Goal: Information Seeking & Learning: Learn about a topic

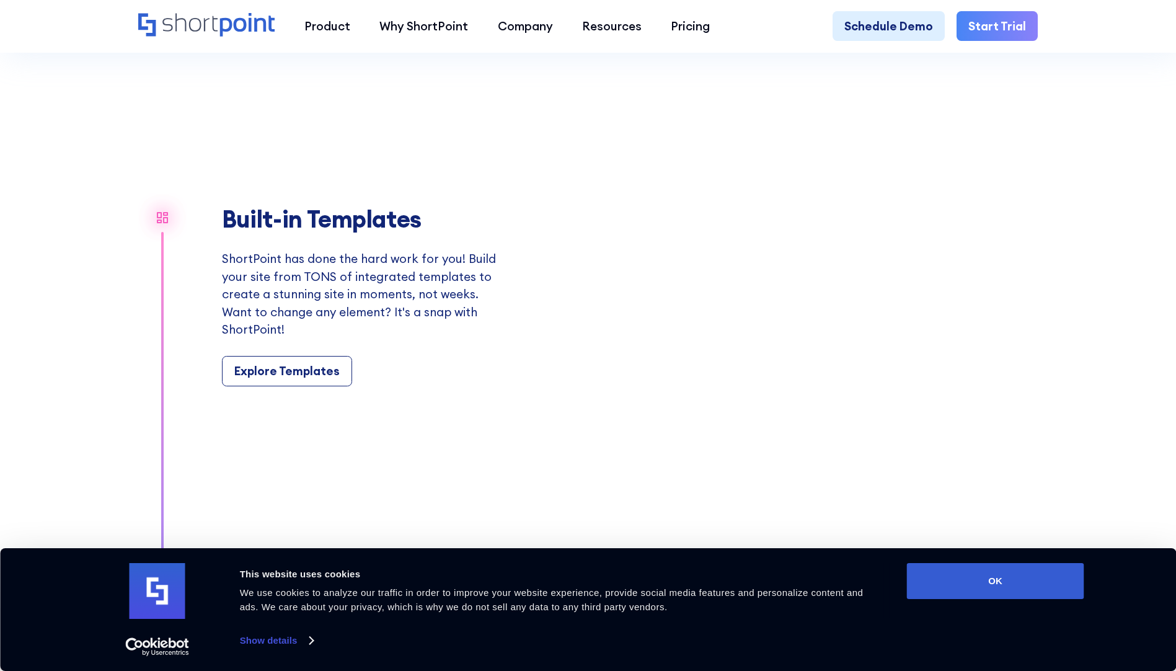
scroll to position [1488, 0]
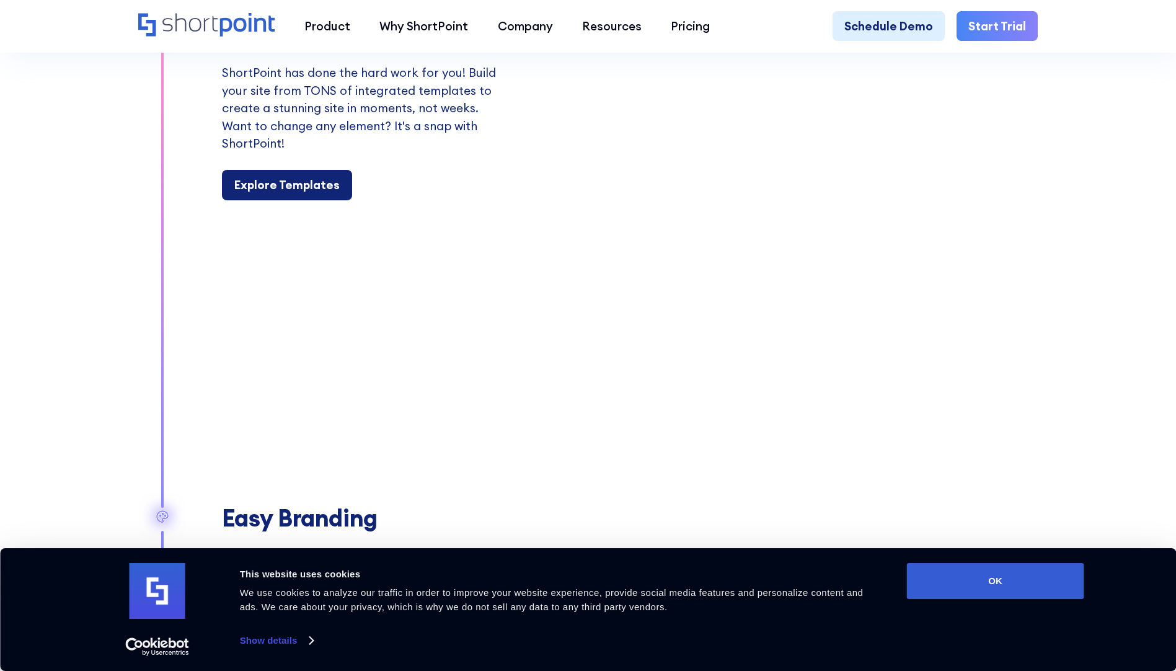
click at [320, 193] on div "Explore Templates" at bounding box center [286, 184] width 105 height 17
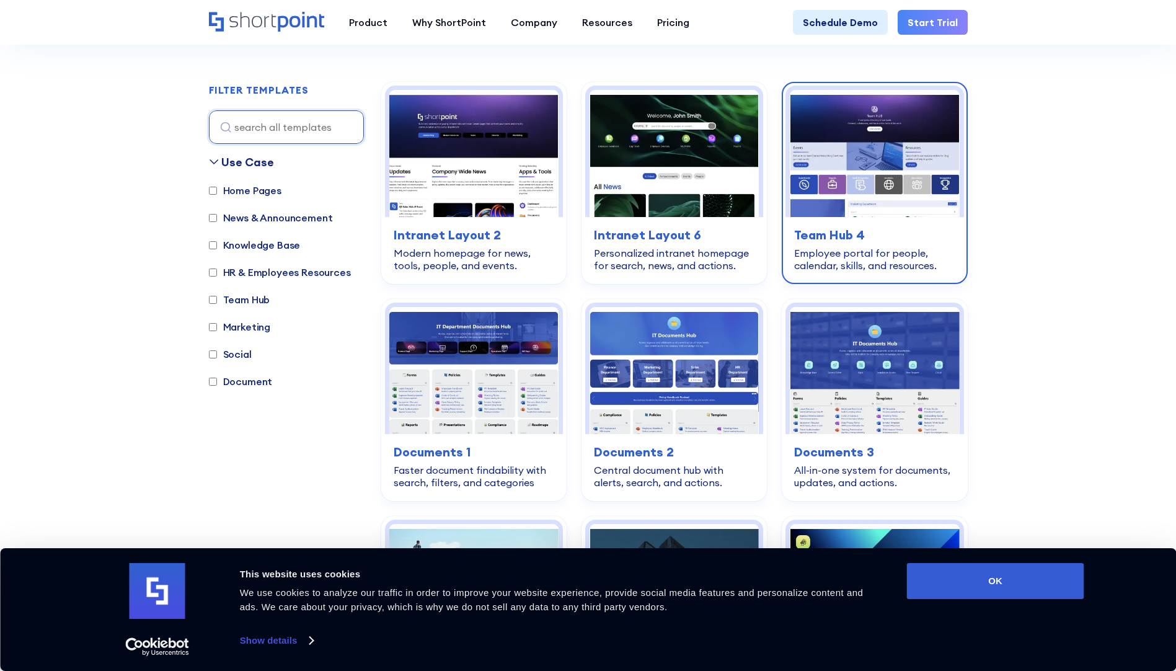
scroll to position [372, 0]
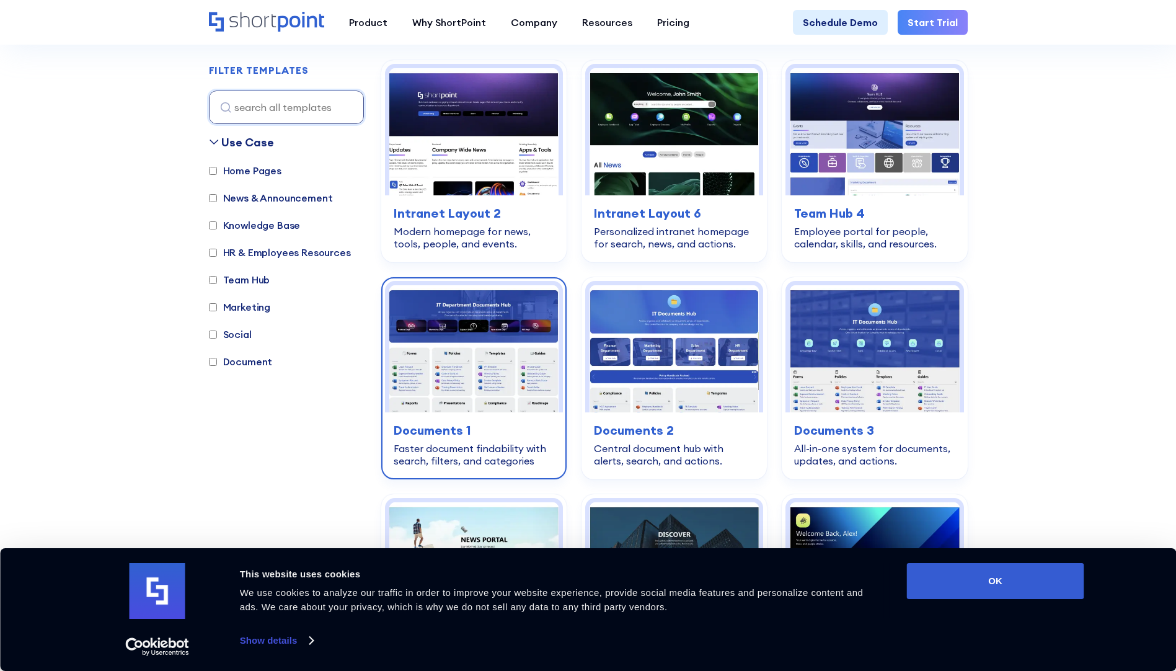
click at [489, 353] on img at bounding box center [473, 348] width 169 height 127
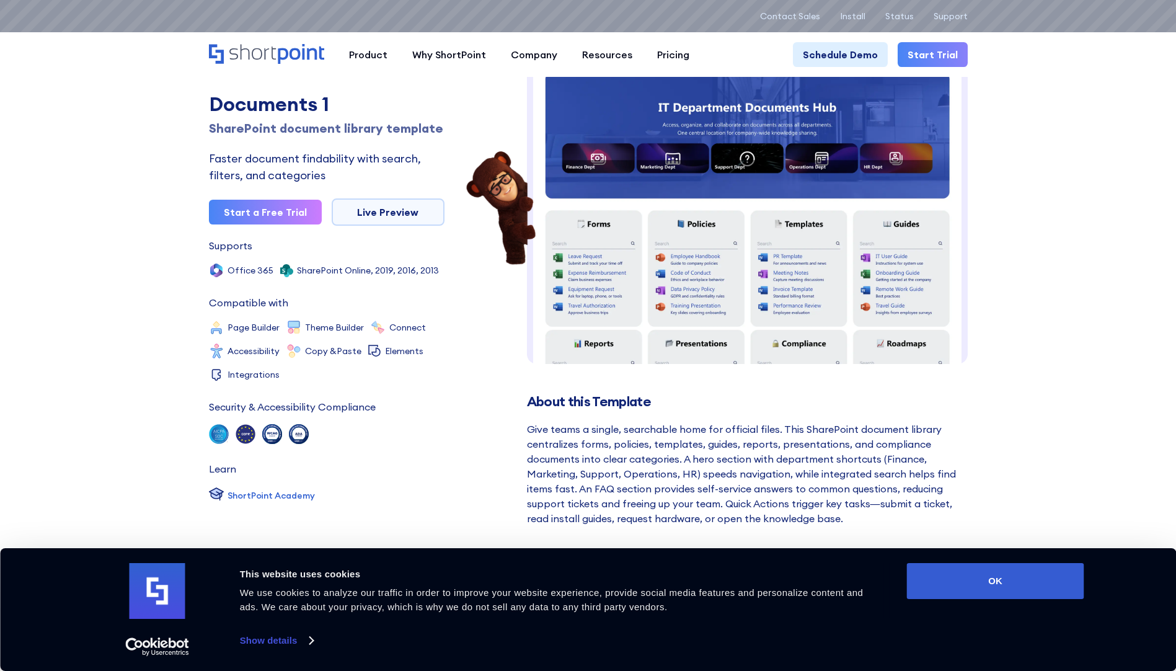
scroll to position [62, 0]
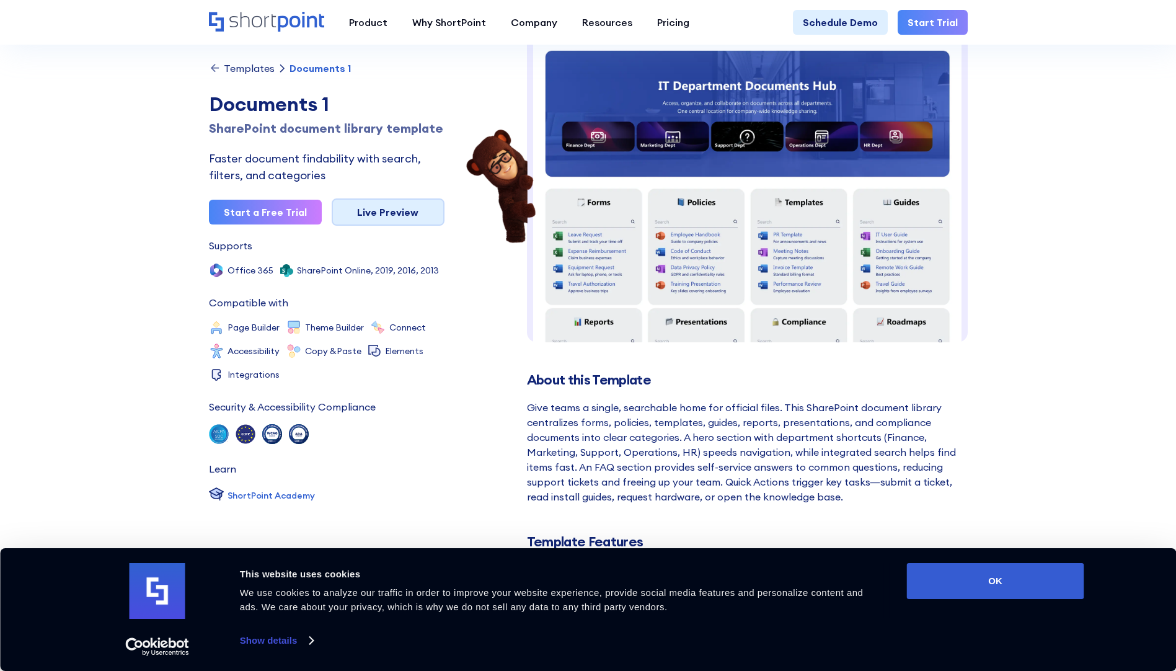
click at [354, 219] on link "Live Preview" at bounding box center [388, 211] width 113 height 27
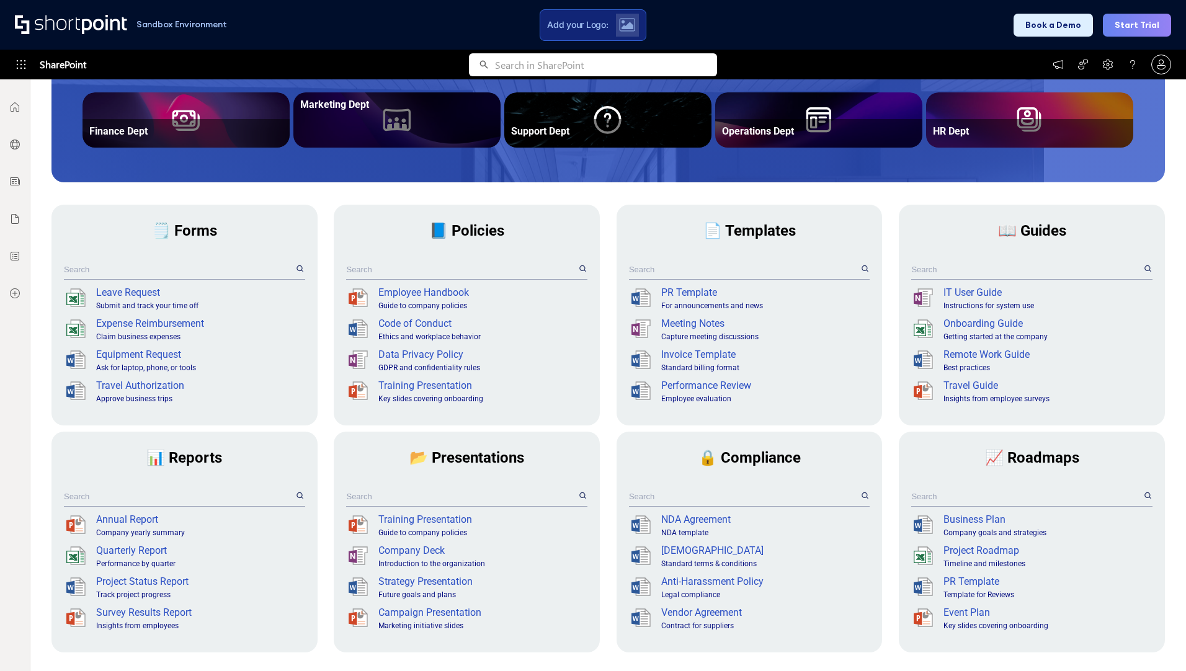
scroll to position [186, 0]
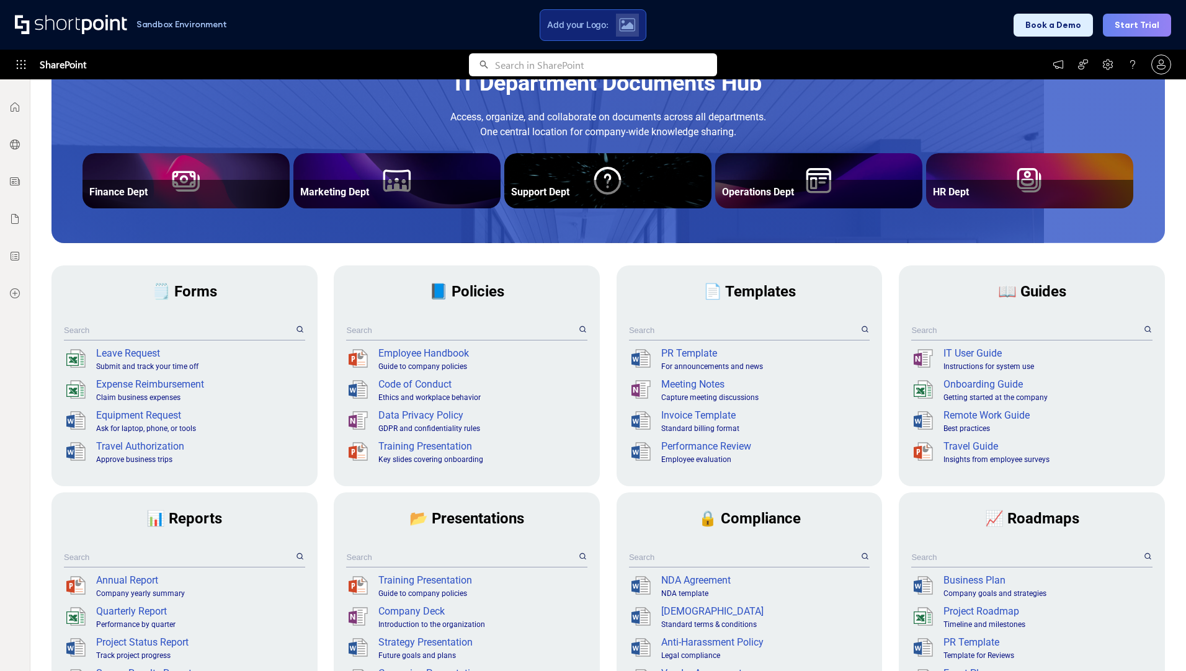
click at [567, 331] on input "text" at bounding box center [461, 330] width 230 height 19
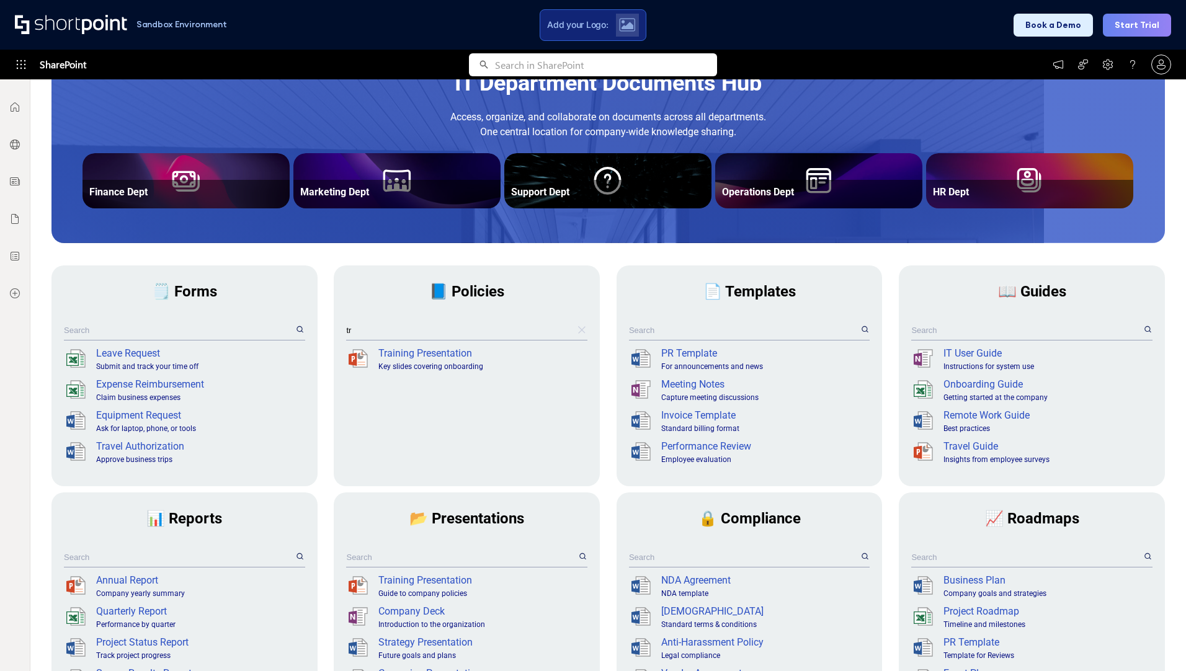
type input "tr"
click at [435, 291] on span "📘 Policies" at bounding box center [466, 291] width 75 height 17
click at [806, 171] on div "Operations Dept" at bounding box center [818, 169] width 193 height 12
click at [774, 168] on div "Operations Dept" at bounding box center [818, 169] width 193 height 12
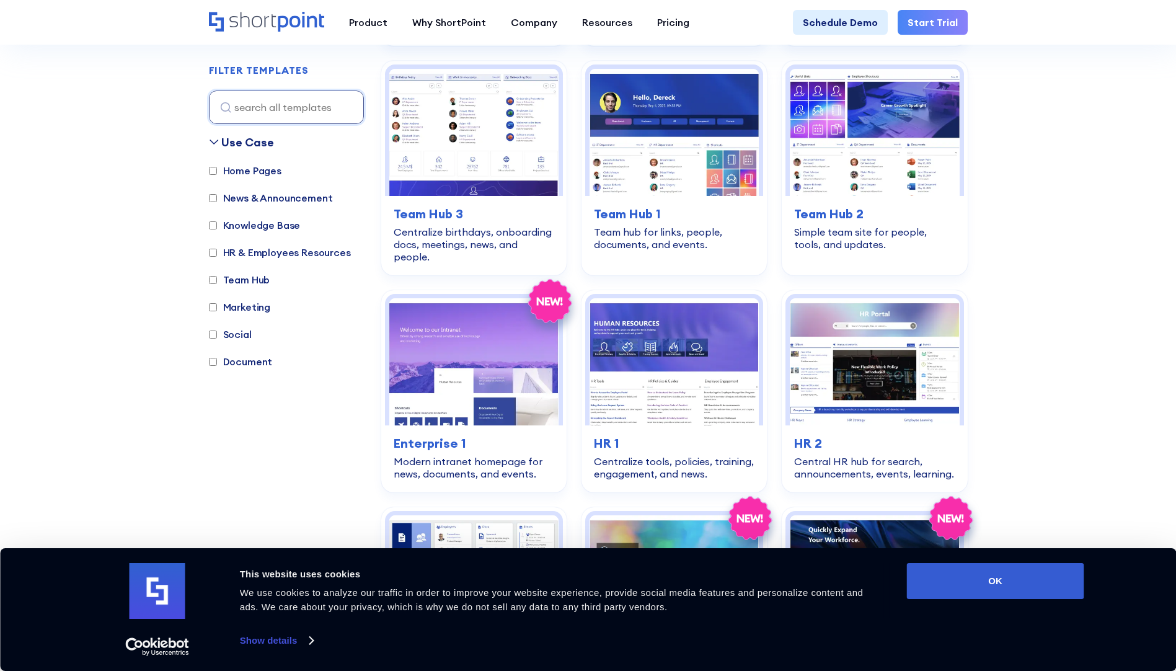
scroll to position [1178, 0]
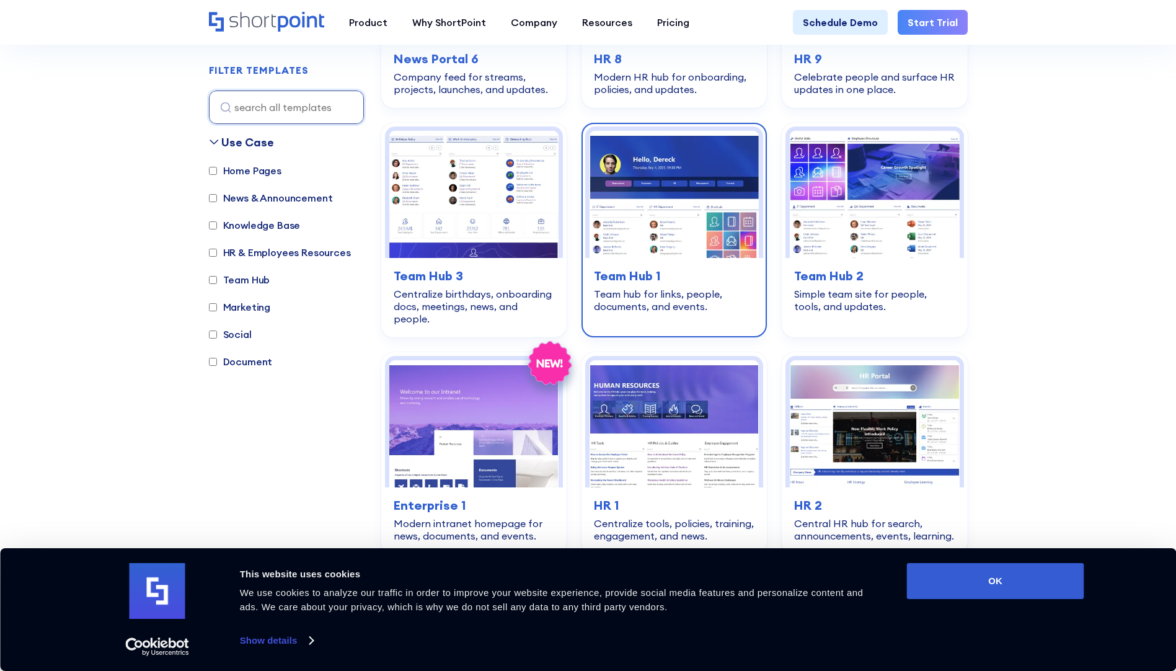
click at [679, 254] on img at bounding box center [674, 194] width 169 height 127
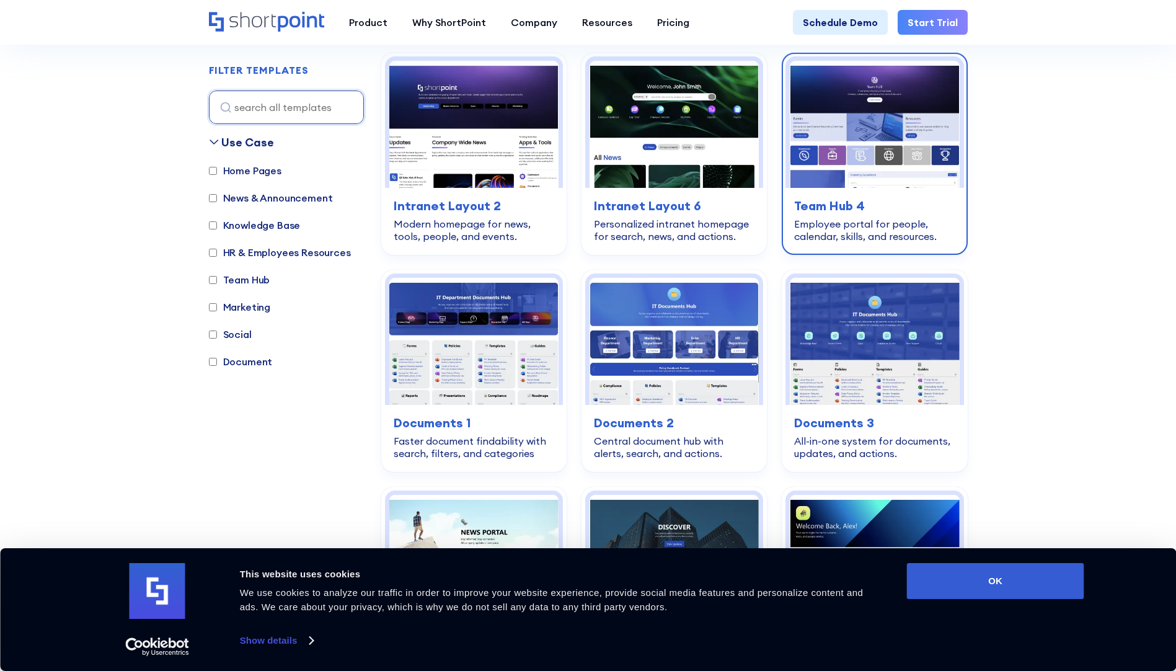
scroll to position [372, 0]
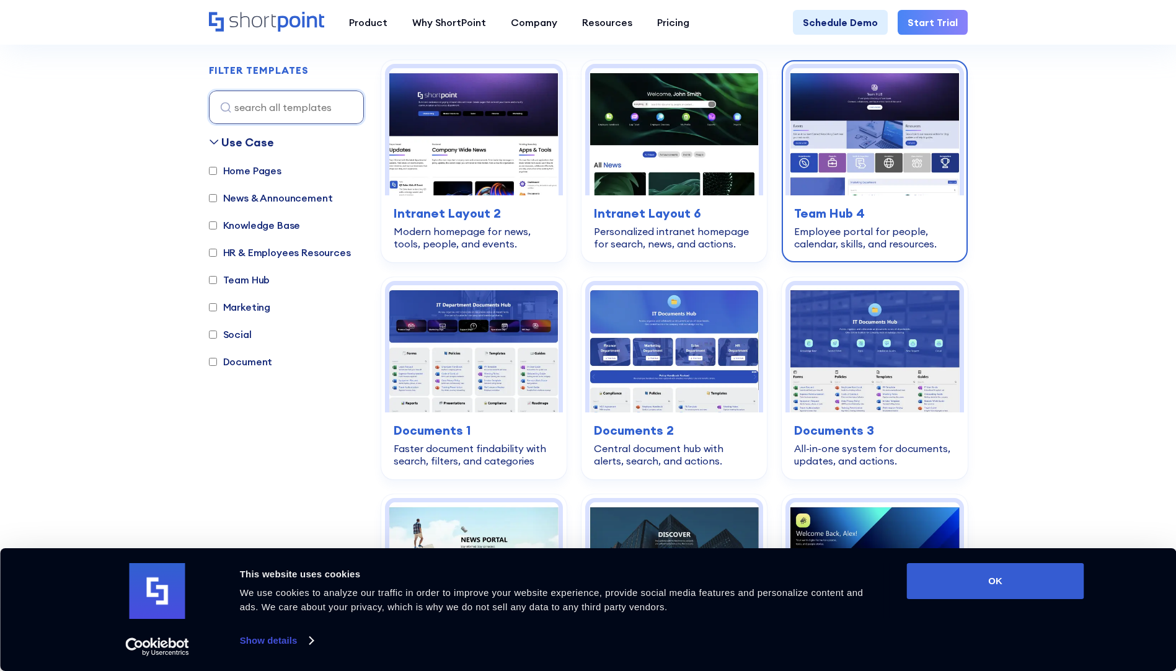
click at [872, 169] on img at bounding box center [874, 131] width 169 height 127
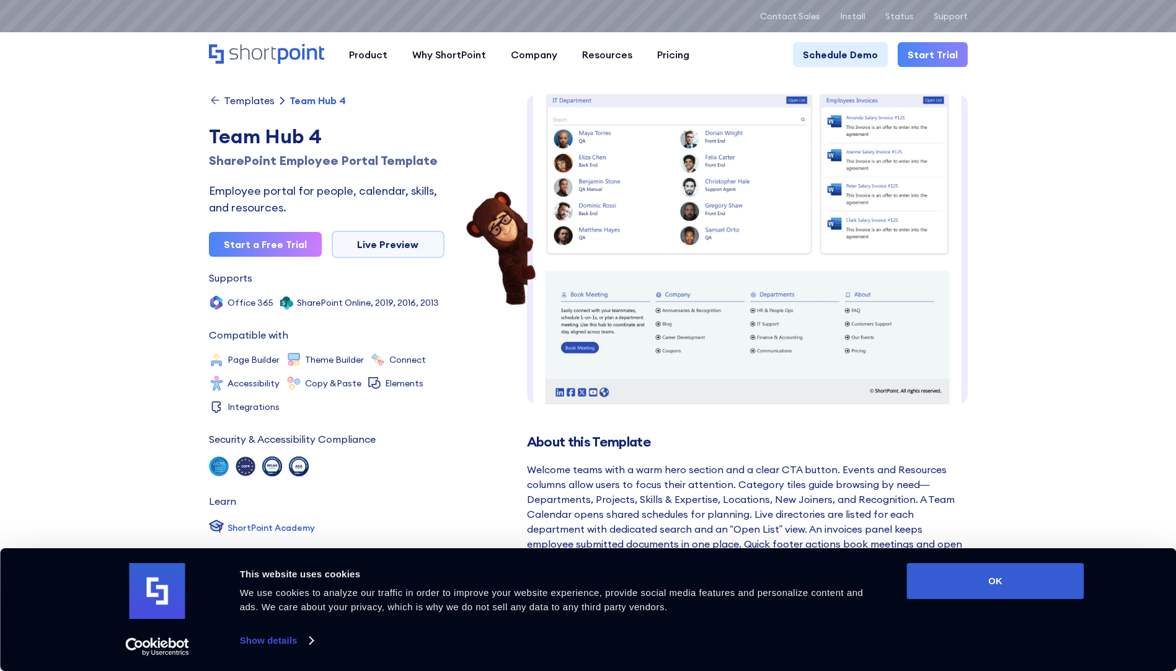
scroll to position [455, 0]
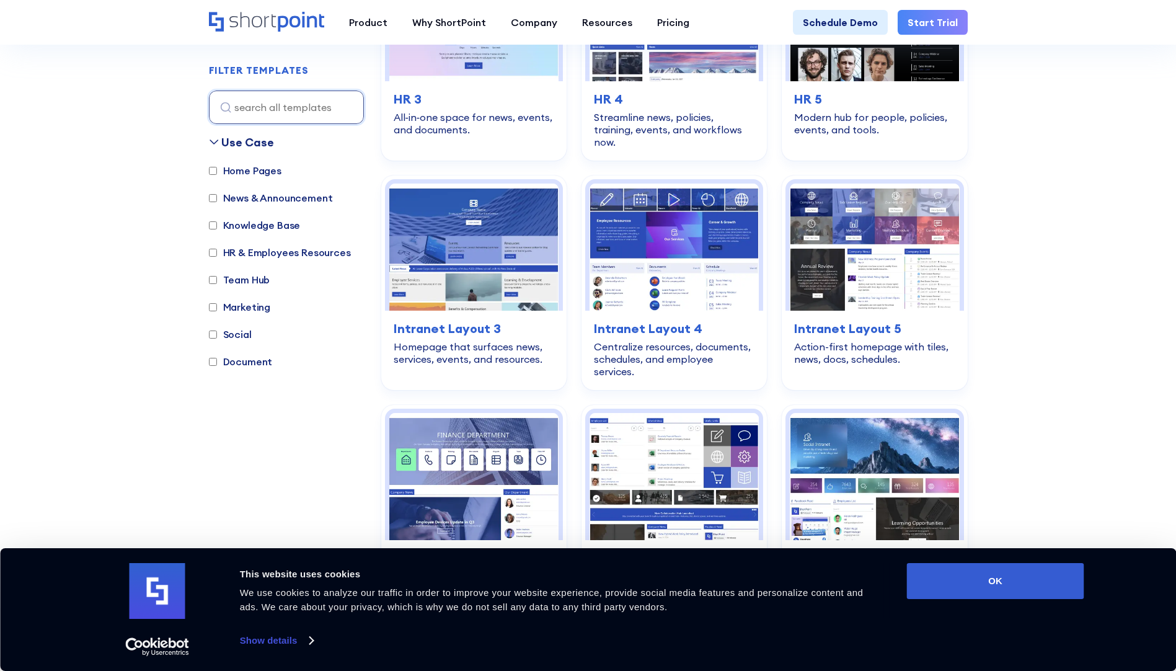
scroll to position [1861, 0]
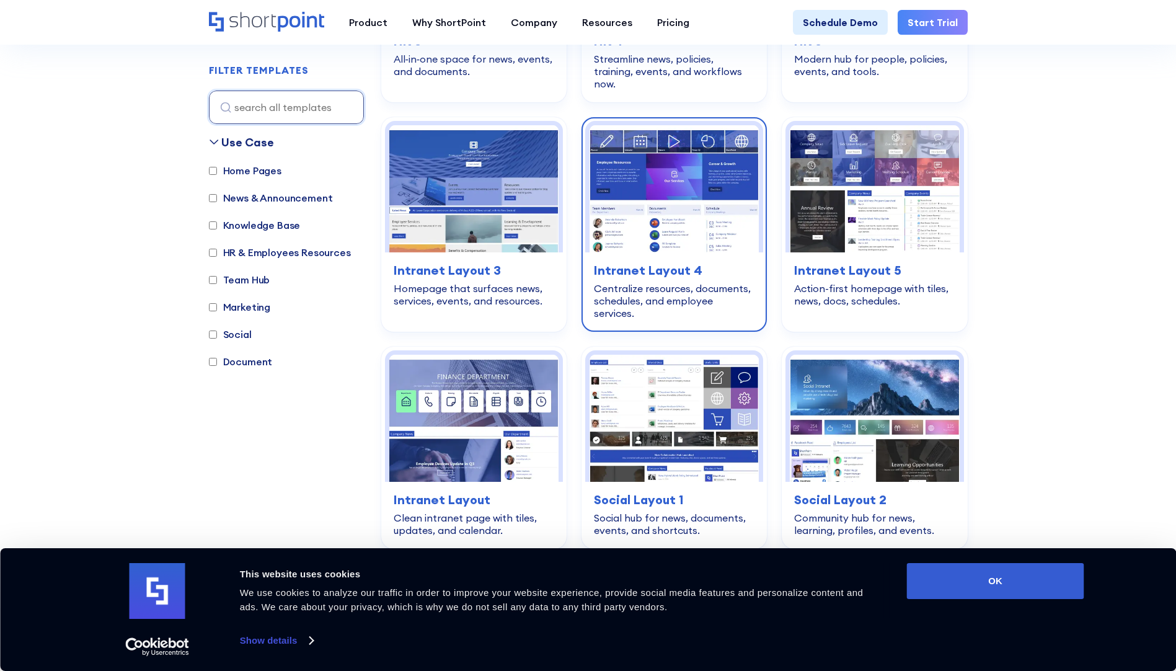
click at [687, 180] on img at bounding box center [674, 188] width 169 height 127
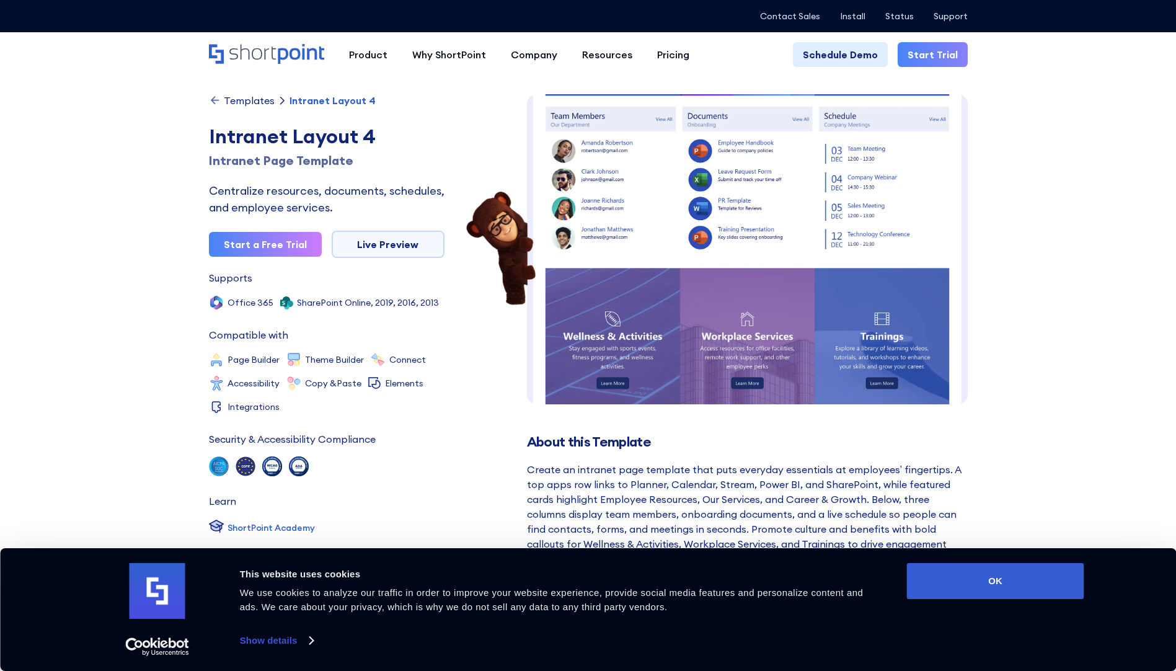
scroll to position [186, 0]
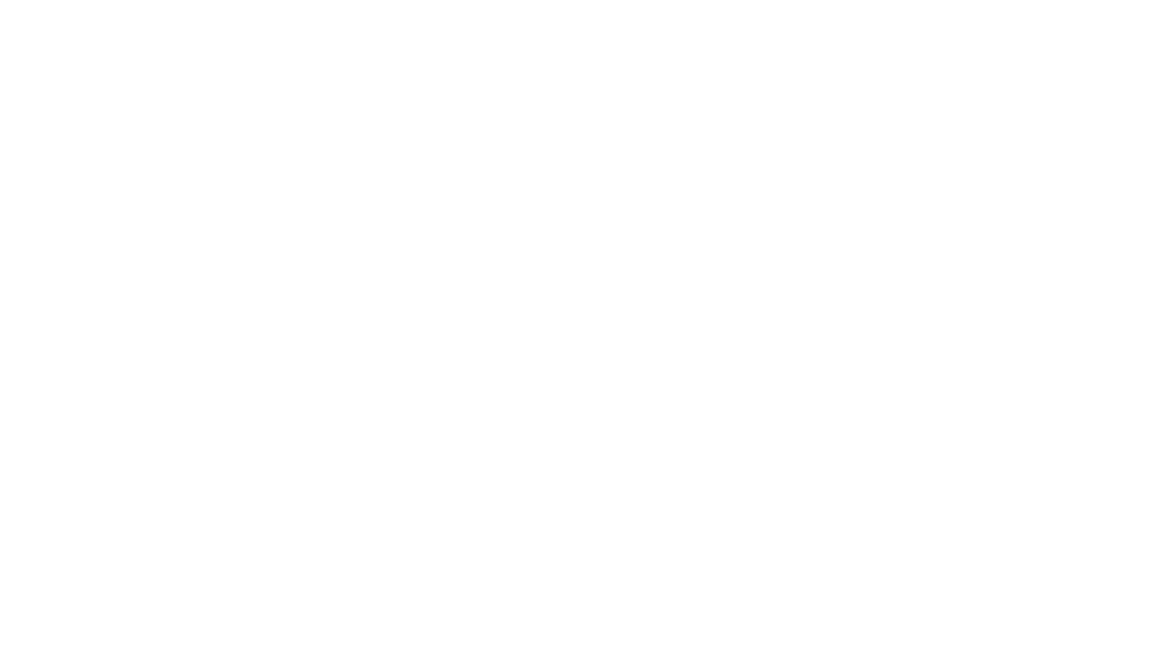
scroll to position [1861, 0]
